Goal: Find specific fact: Find specific fact

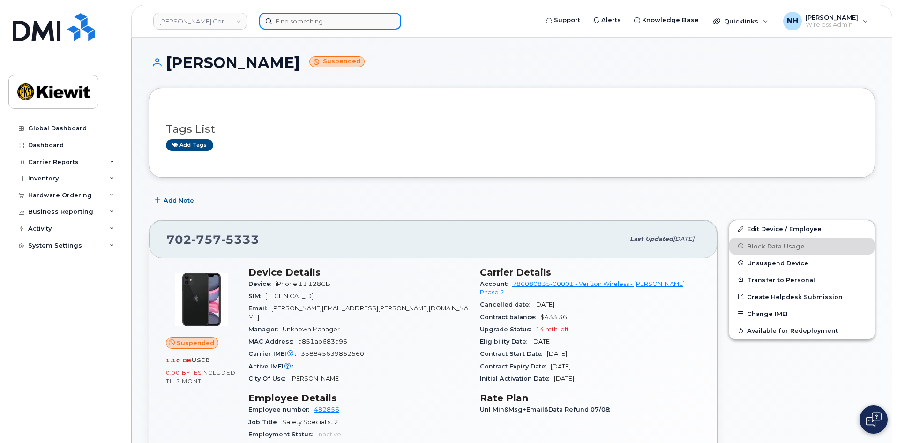
click at [286, 25] on input at bounding box center [330, 21] width 142 height 17
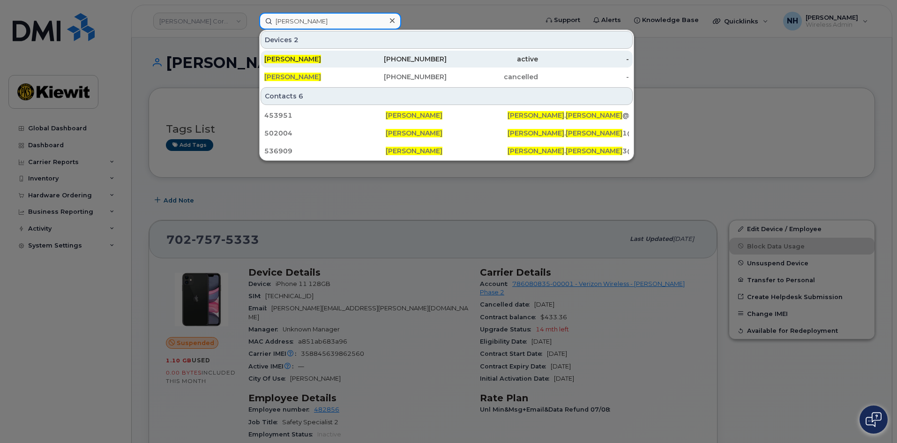
type input "[PERSON_NAME]"
click at [356, 53] on div "[PERSON_NAME]" at bounding box center [401, 59] width 91 height 17
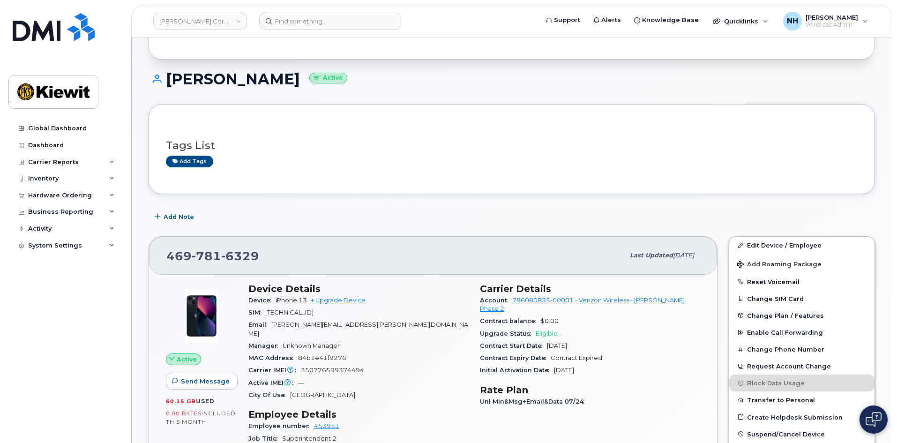
scroll to position [141, 0]
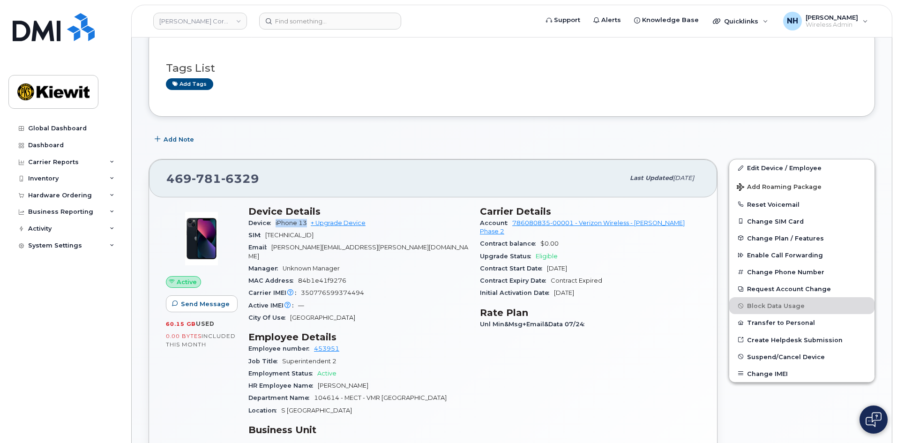
drag, startPoint x: 274, startPoint y: 223, endPoint x: 307, endPoint y: 227, distance: 33.1
click at [307, 227] on div "Device iPhone 13 + Upgrade Device" at bounding box center [358, 223] width 220 height 12
copy span "iPhone 13"
drag, startPoint x: 262, startPoint y: 174, endPoint x: 150, endPoint y: 177, distance: 112.5
click at [150, 177] on div "[PHONE_NUMBER] Last updated [DATE]" at bounding box center [433, 177] width 568 height 37
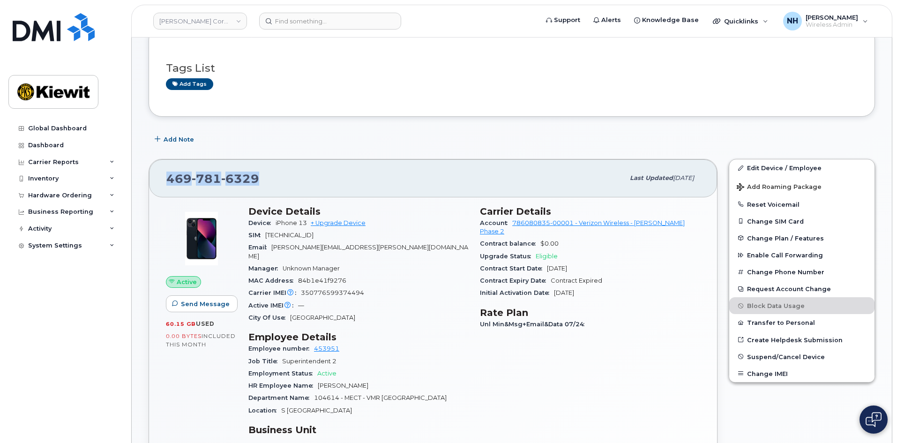
copy span "[PHONE_NUMBER]"
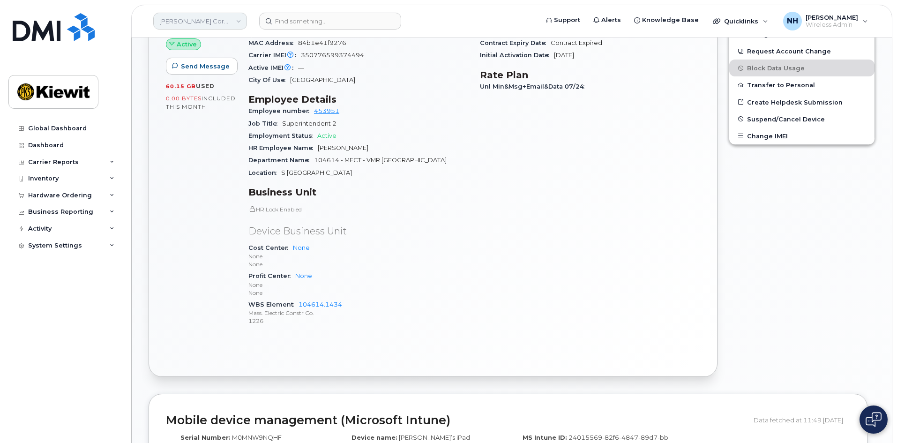
scroll to position [328, 0]
